Goal: Navigation & Orientation: Find specific page/section

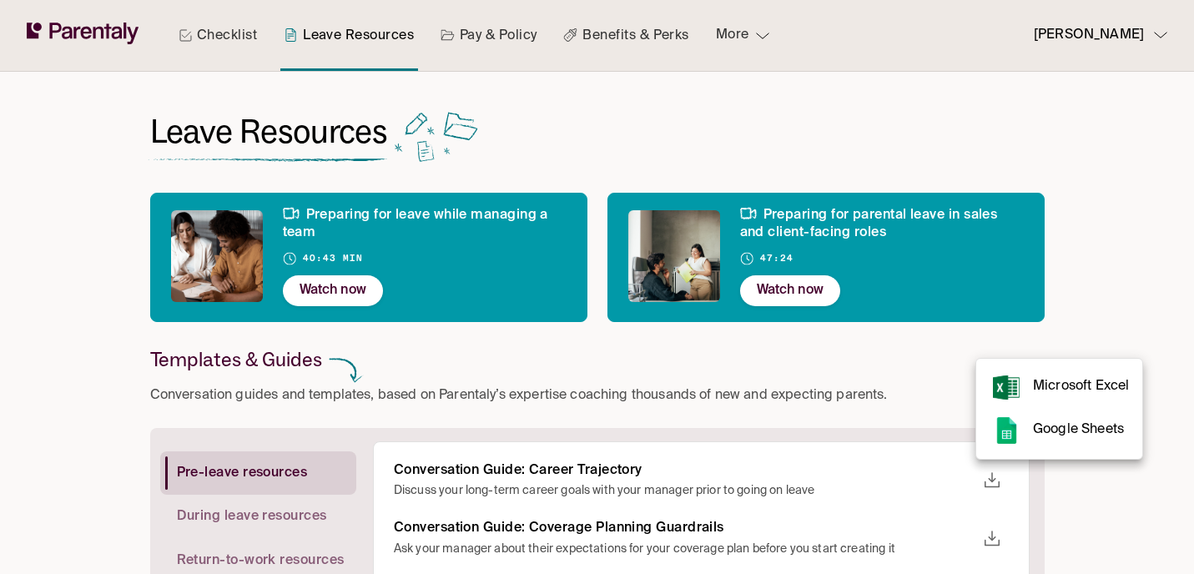
scroll to position [314, 0]
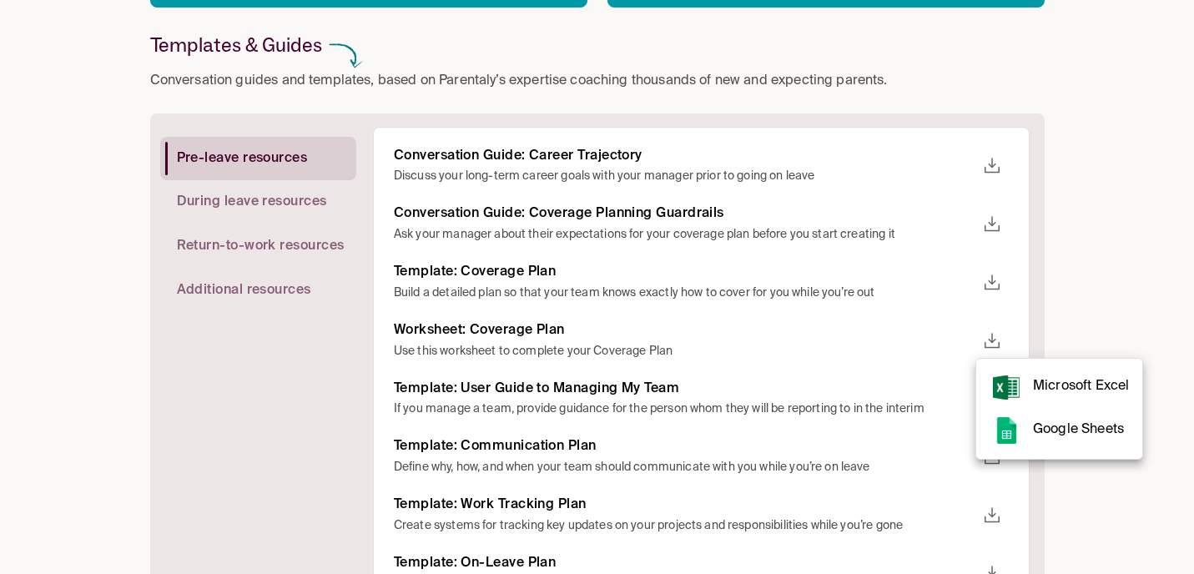
click at [108, 159] on div at bounding box center [597, 287] width 1194 height 574
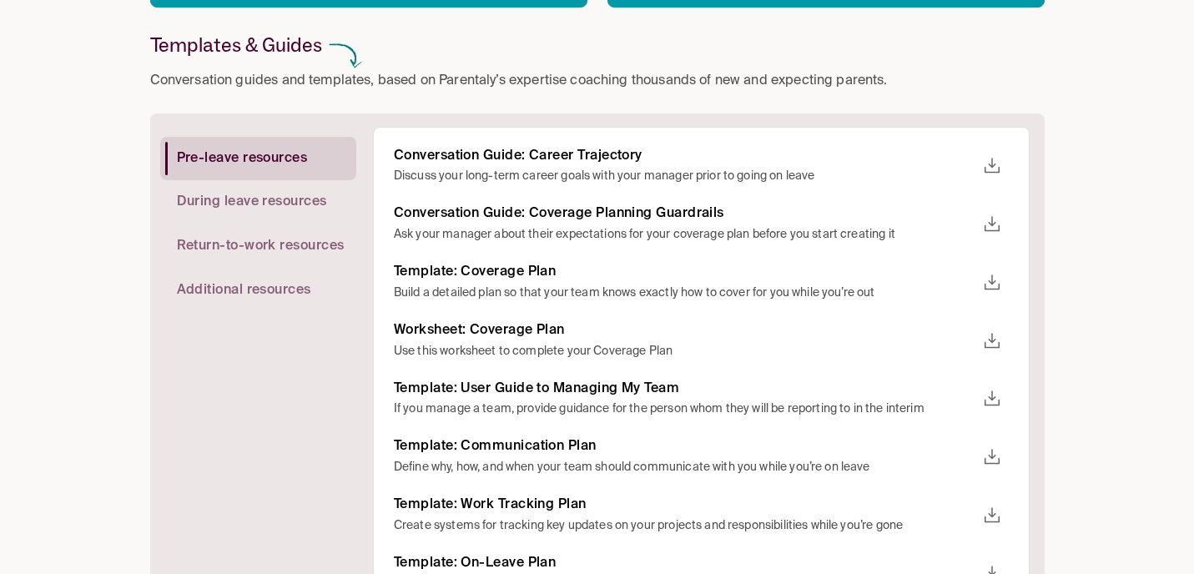
scroll to position [0, 0]
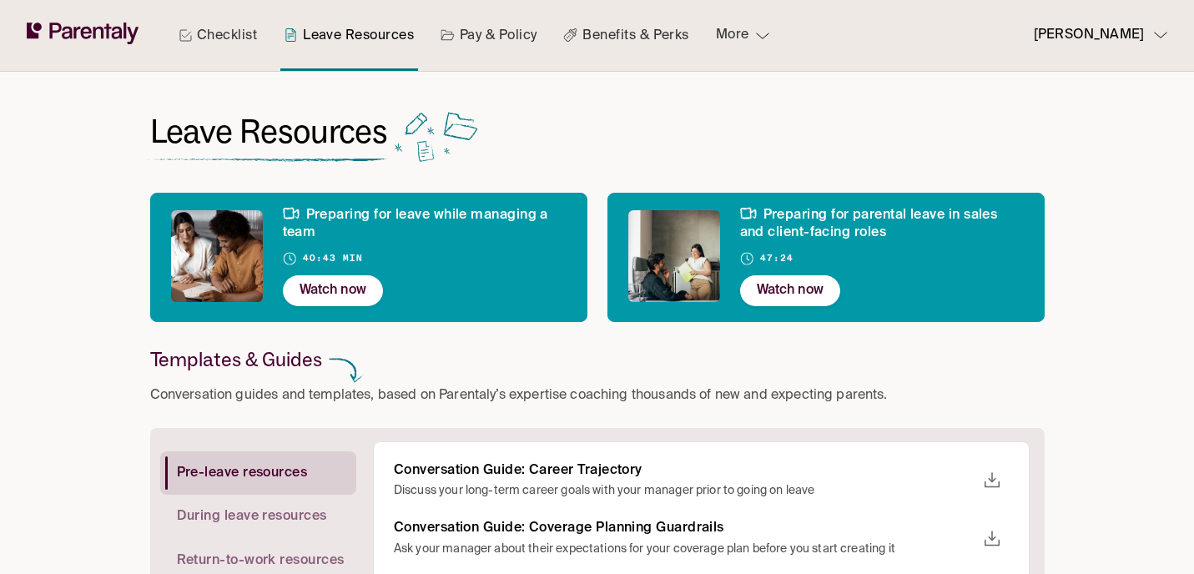
click at [99, 33] on icon at bounding box center [83, 34] width 113 height 22
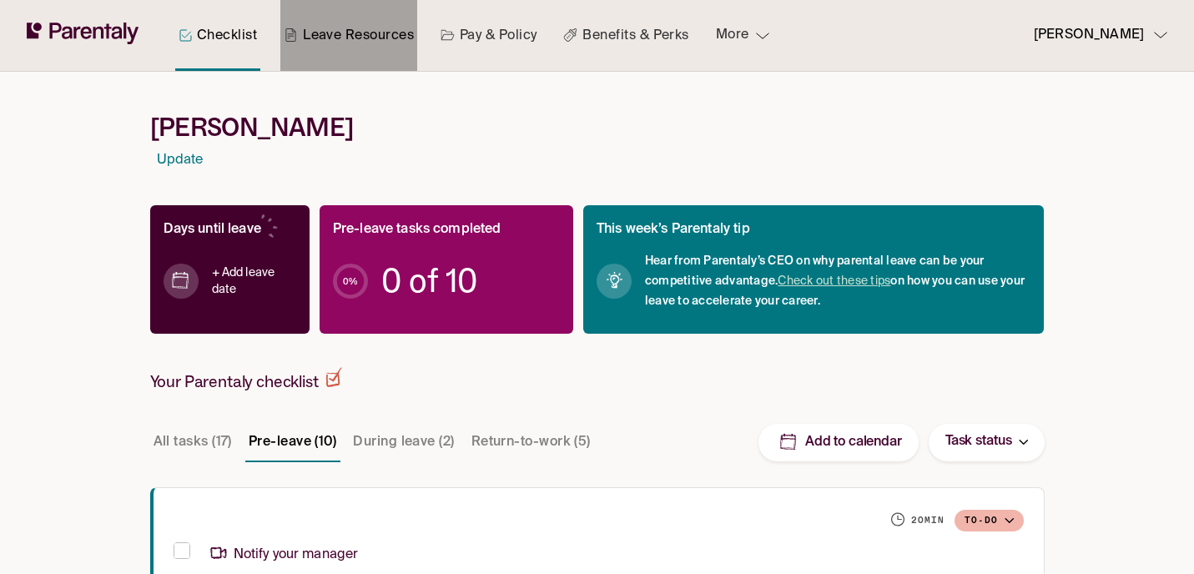
click at [355, 26] on link "Leave Resources" at bounding box center [348, 35] width 137 height 71
